Goal: Task Accomplishment & Management: Use online tool/utility

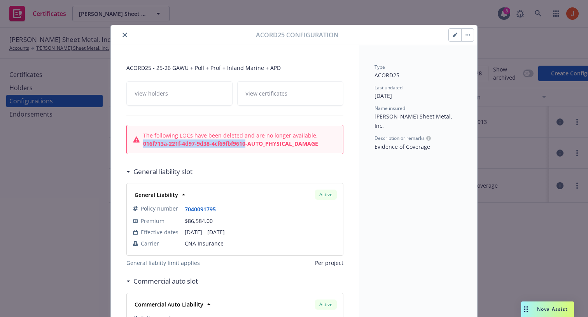
drag, startPoint x: 245, startPoint y: 144, endPoint x: 144, endPoint y: 143, distance: 101.0
click at [144, 143] on b "016f713a-221f-4d97-9d38-4cf69fbf9610 - AUTO_PHYSICAL_DAMAGE" at bounding box center [230, 143] width 175 height 7
copy b "016f713a-221f-4d97-9d38-4cf69fbf9610"
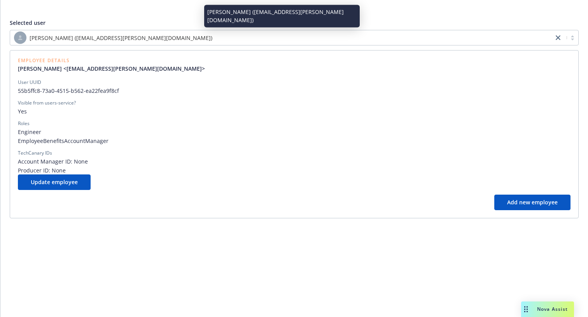
click at [199, 37] on div "[PERSON_NAME] ([EMAIL_ADDRESS][PERSON_NAME][DOMAIN_NAME])" at bounding box center [281, 37] width 535 height 12
paste input "ee7d2fa4-c1e0-4d26-a4f2-b9f412852d89"
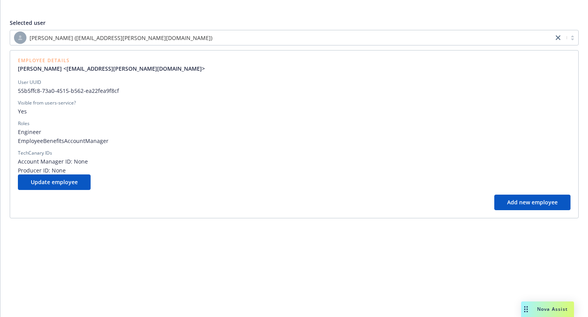
type input "ee7d2fa4-c1e0-4d26-a4f2-b9f412852d89"
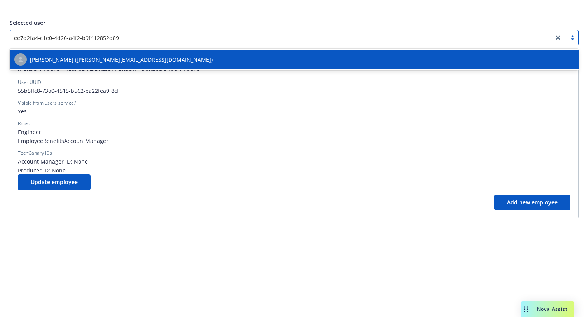
click at [186, 61] on div "[PERSON_NAME] ([PERSON_NAME][EMAIL_ADDRESS][DOMAIN_NAME])" at bounding box center [293, 59] width 559 height 12
